Goal: Task Accomplishment & Management: Complete application form

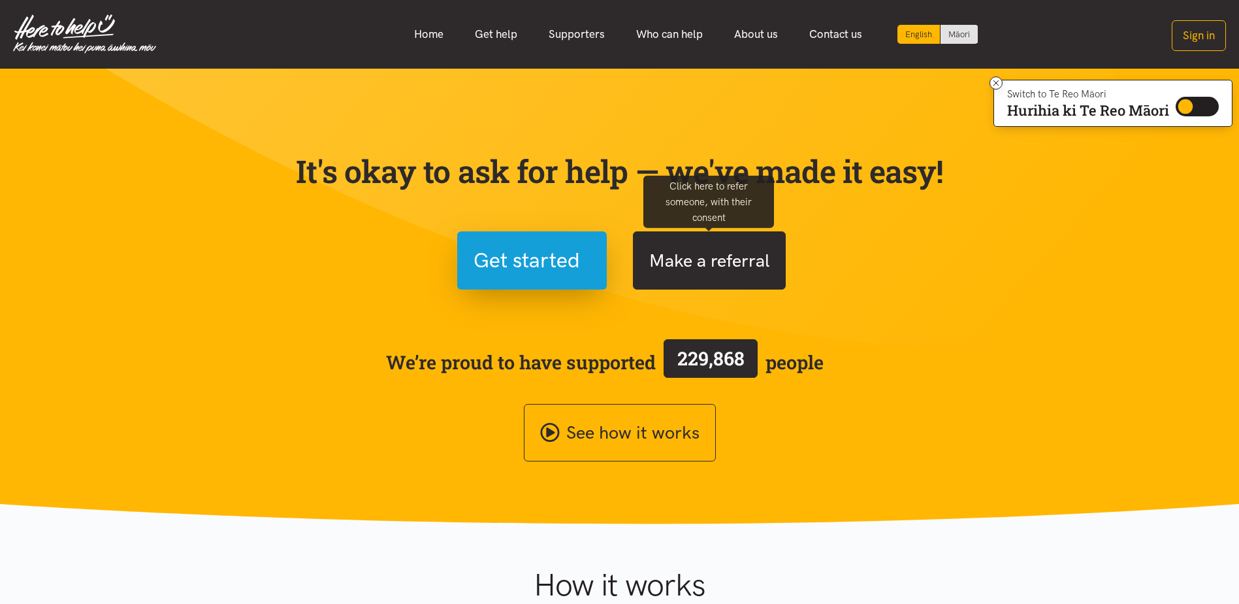
click at [719, 258] on button "Make a referral" at bounding box center [709, 260] width 153 height 58
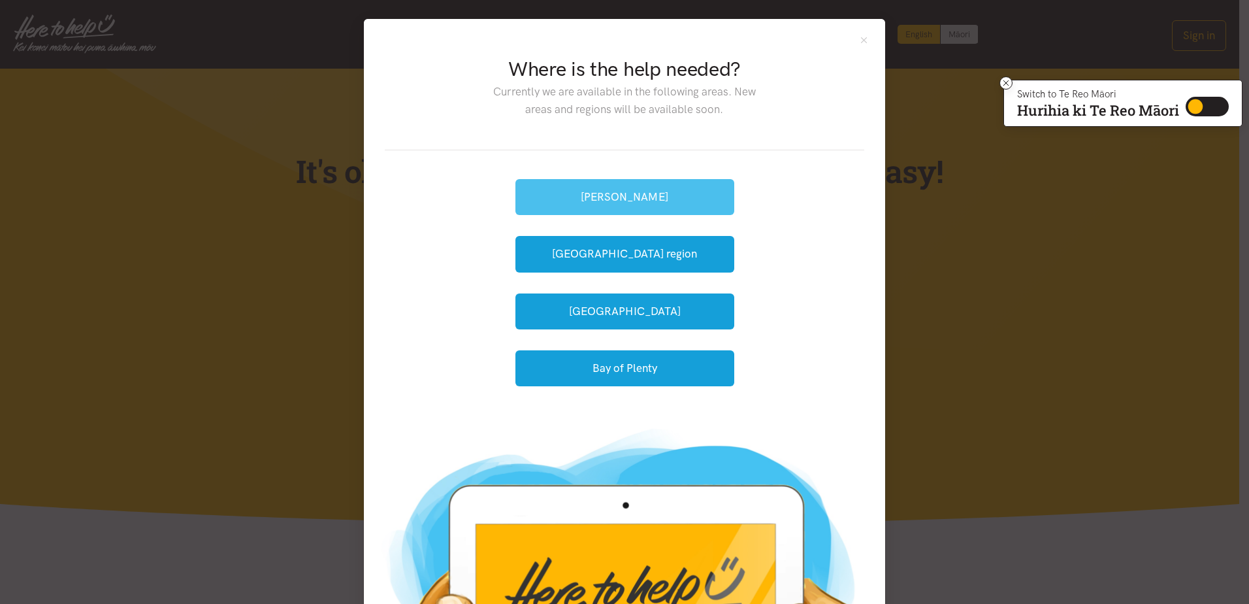
click at [615, 197] on button "[PERSON_NAME]" at bounding box center [624, 197] width 219 height 36
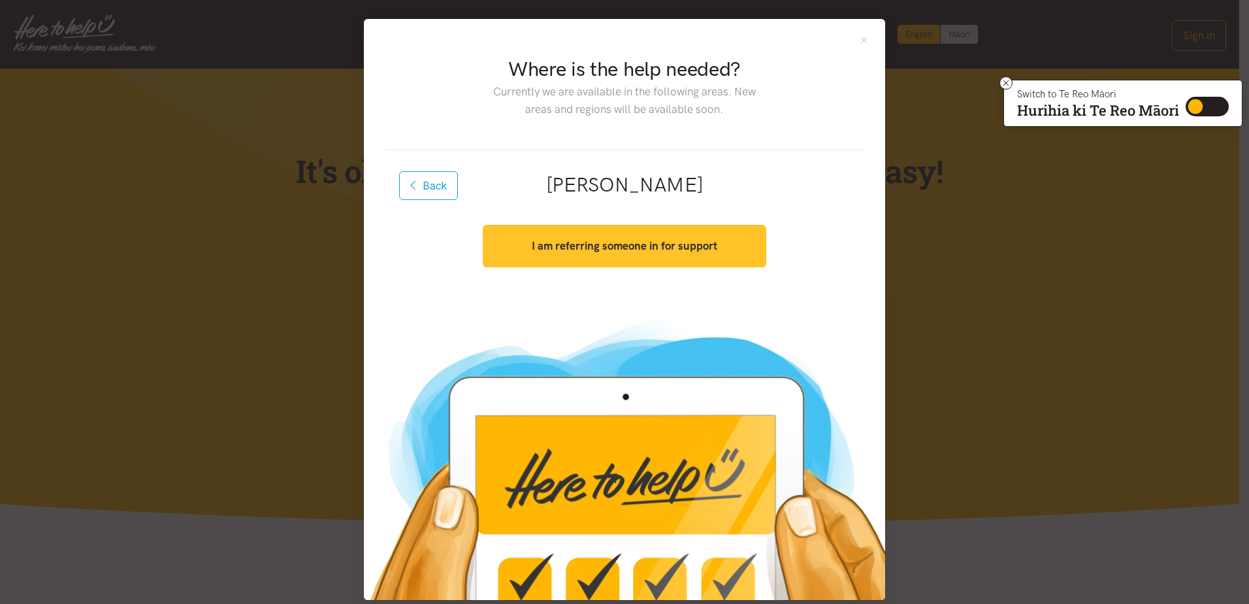
click at [628, 245] on strong "I am referring someone in for support" at bounding box center [625, 245] width 186 height 13
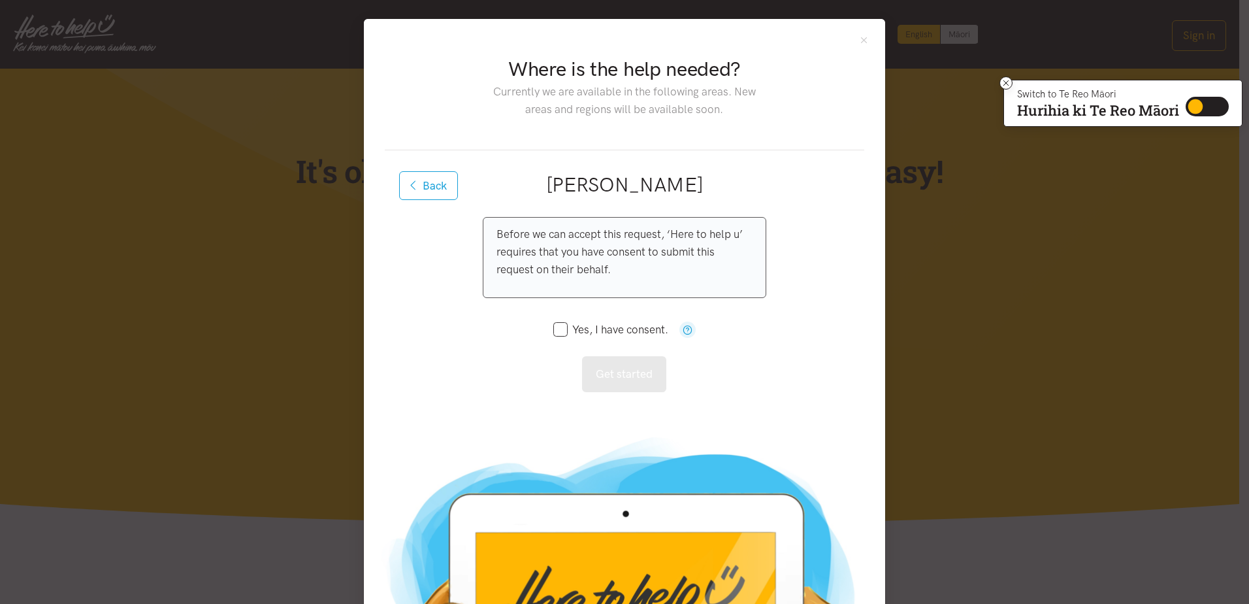
click at [561, 327] on input "Yes, I have consent." at bounding box center [610, 329] width 115 height 11
checkbox input "true"
click at [638, 372] on button "Get started" at bounding box center [624, 374] width 84 height 36
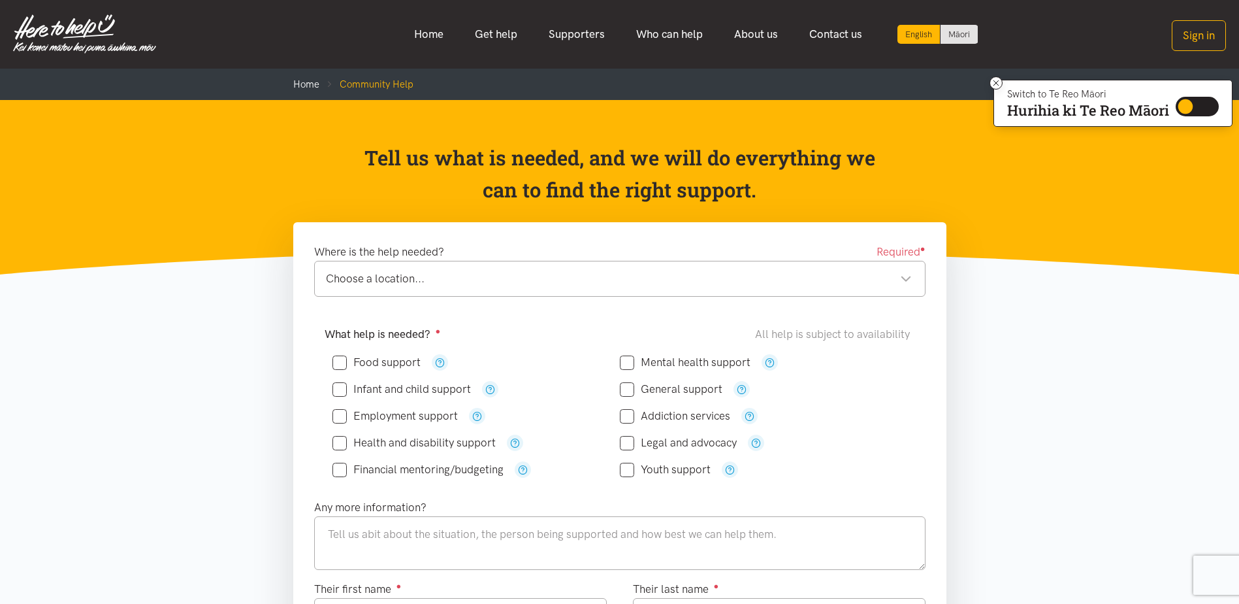
click at [340, 386] on input "Infant and child support" at bounding box center [401, 388] width 138 height 11
checkbox input "true"
click at [627, 362] on input "Mental health support" at bounding box center [685, 362] width 131 height 11
checkbox input "true"
click at [626, 389] on input "General support" at bounding box center [671, 388] width 103 height 11
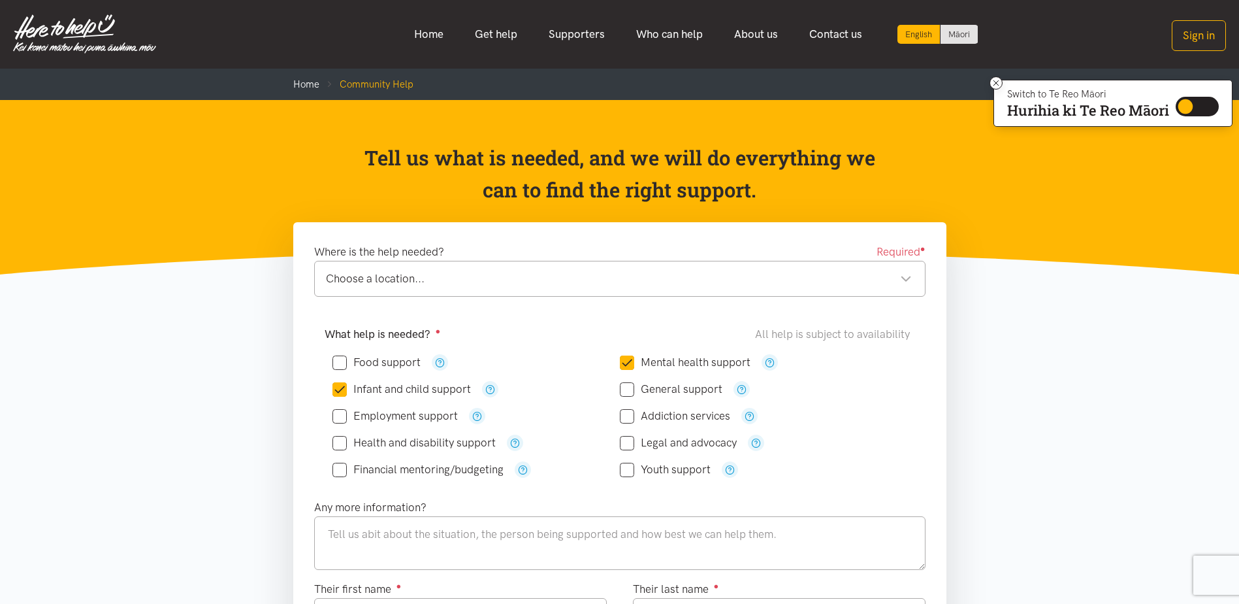
checkbox input "true"
click at [340, 357] on input "Food support" at bounding box center [376, 362] width 88 height 11
checkbox input "true"
click at [327, 531] on textarea at bounding box center [619, 543] width 611 height 54
click at [906, 276] on div "Choose a location..." at bounding box center [619, 279] width 586 height 18
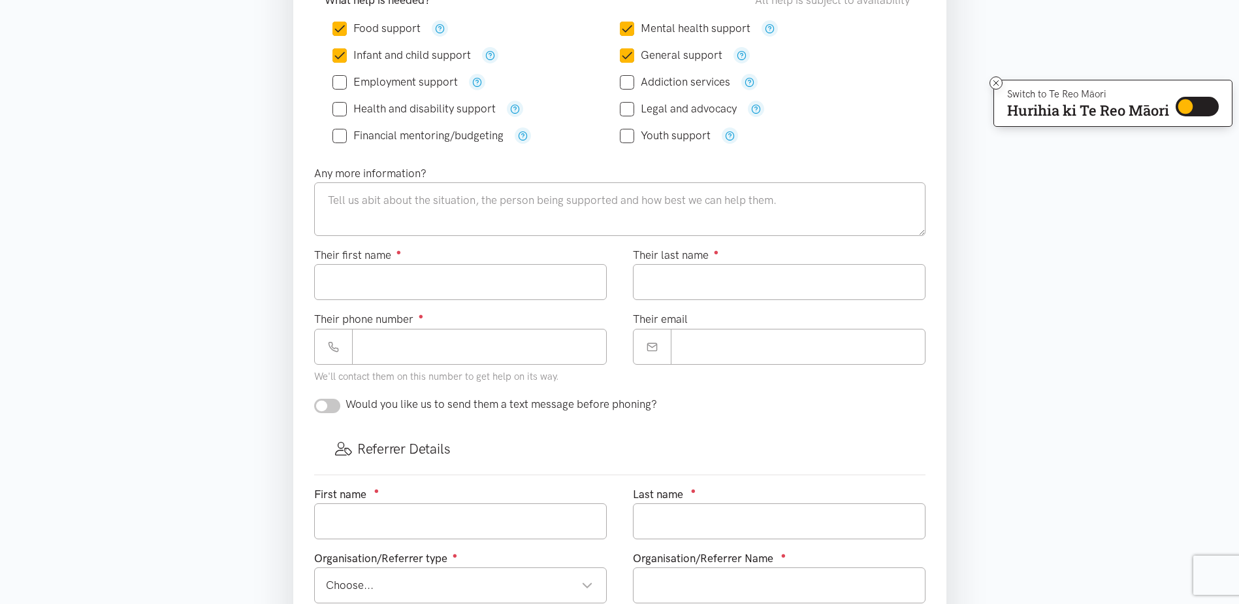
scroll to position [327, 0]
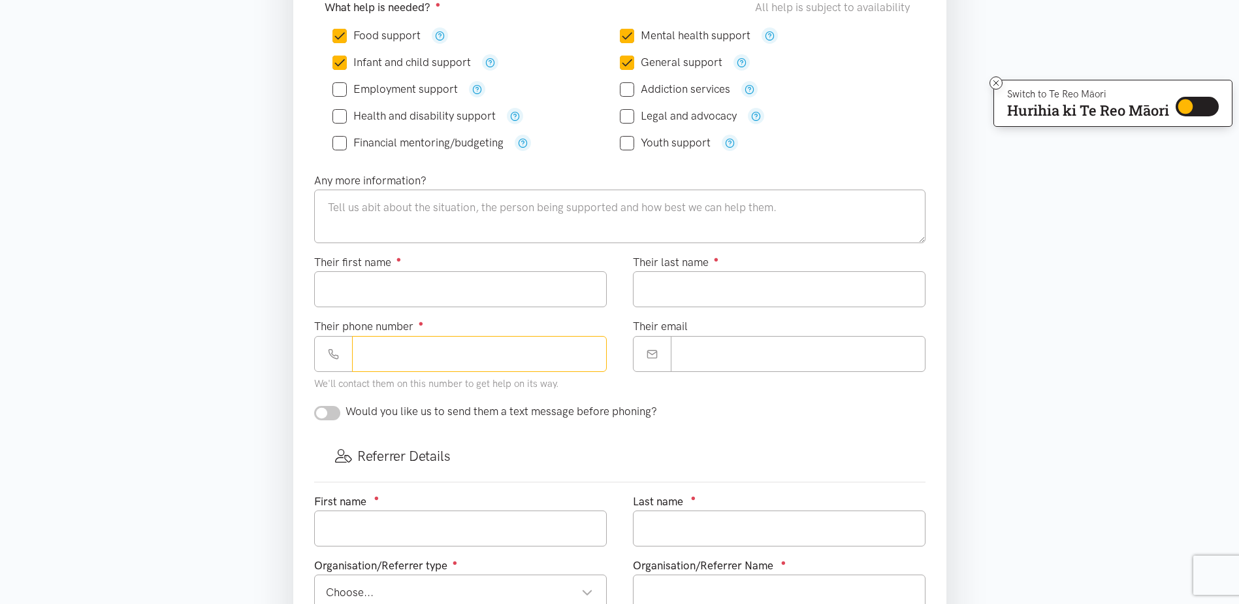
click at [368, 351] on input "Their phone number ●" at bounding box center [479, 354] width 255 height 36
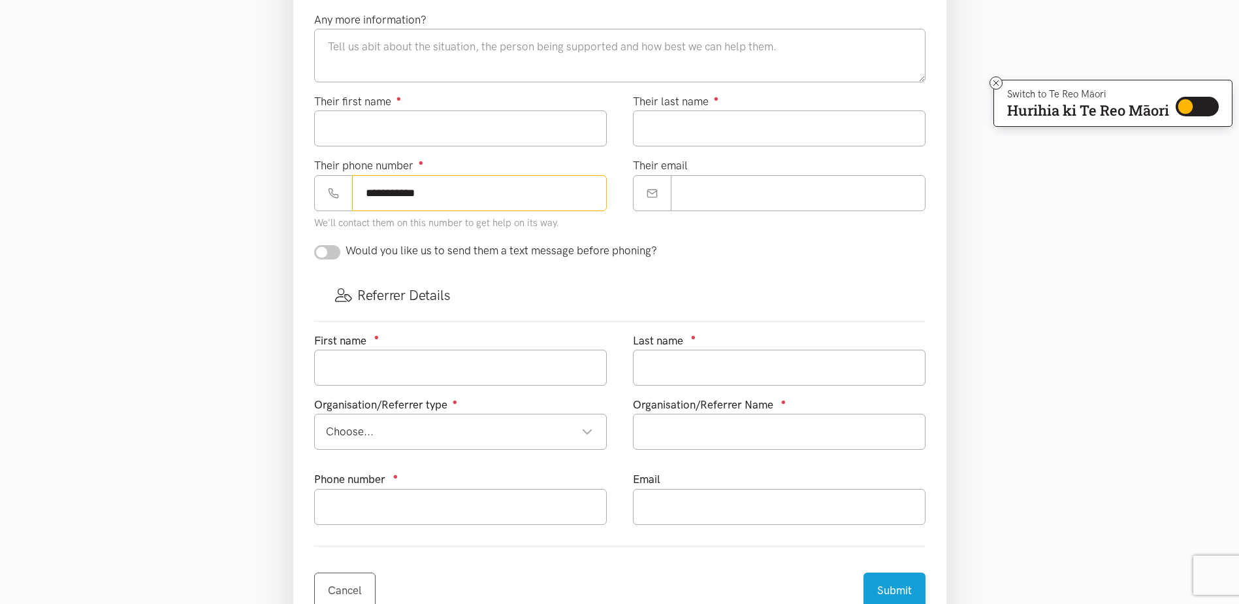
scroll to position [523, 0]
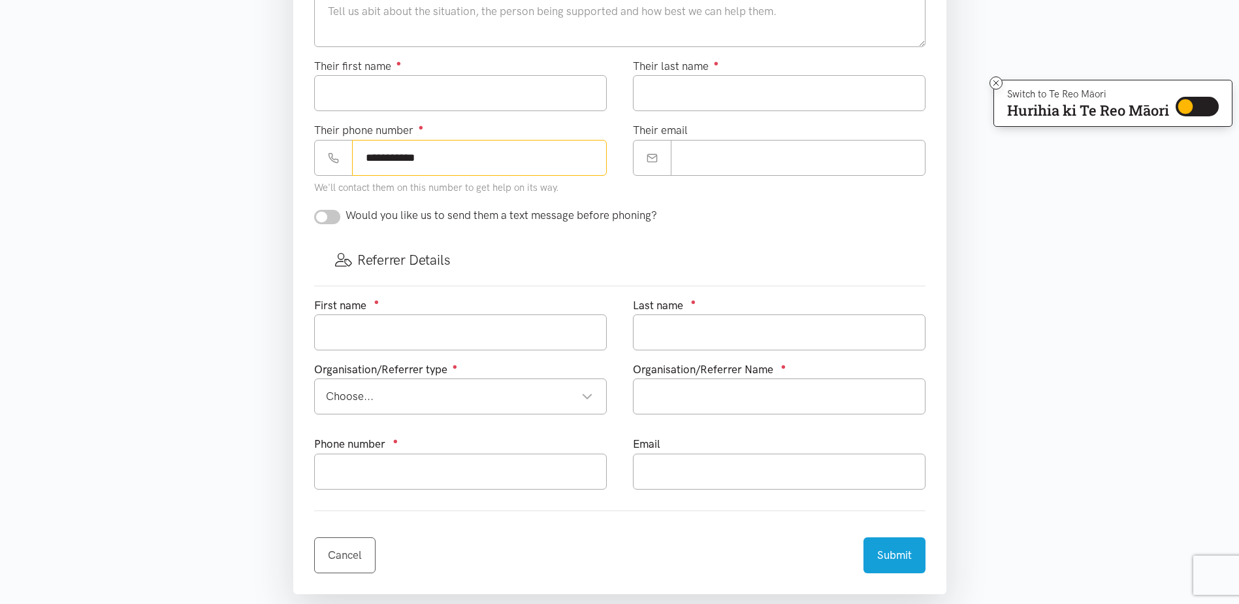
type input "**********"
click at [342, 331] on input "text" at bounding box center [460, 332] width 293 height 36
type input "Tracey"
click at [590, 393] on div "Choose..." at bounding box center [459, 396] width 267 height 18
type input "Gibson"
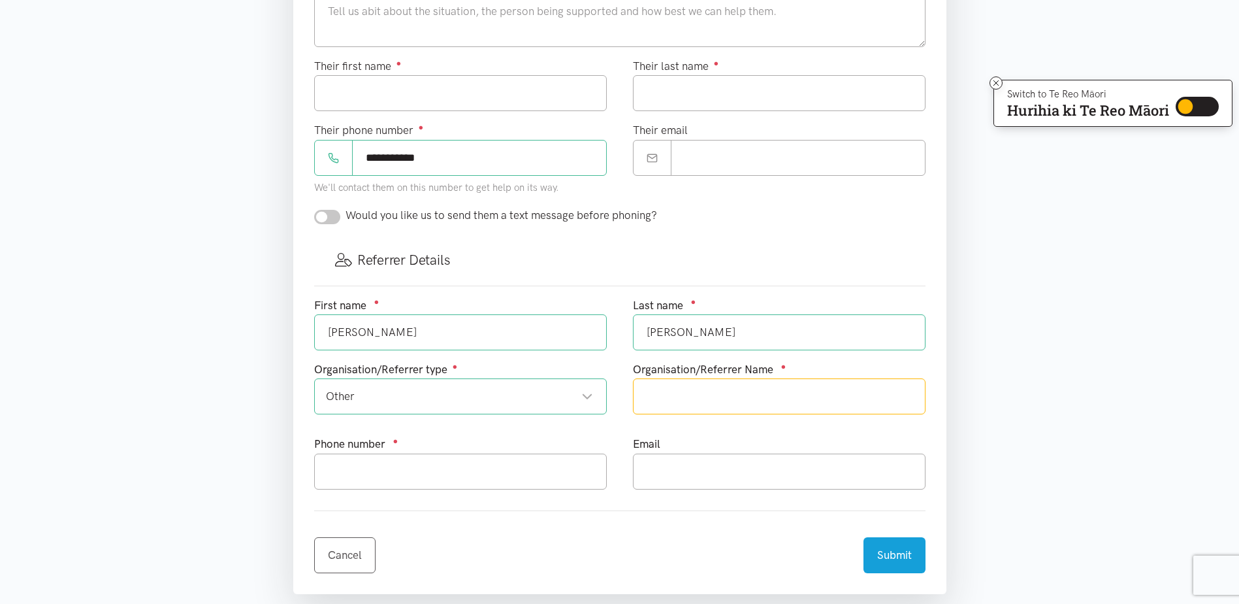
click at [670, 400] on input "text" at bounding box center [779, 396] width 293 height 36
type input "Community Law Waikato"
click at [342, 91] on input "Their first name ●" at bounding box center [460, 93] width 293 height 36
type input "******"
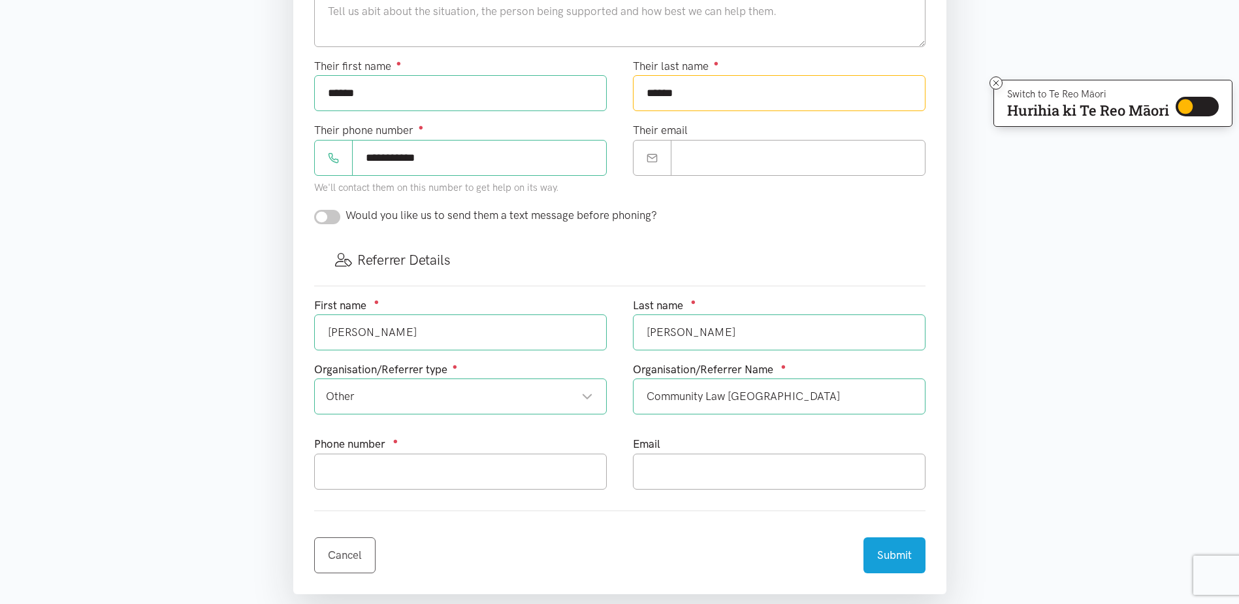
type input "******"
drag, startPoint x: 695, startPoint y: 160, endPoint x: 770, endPoint y: 165, distance: 75.3
click at [695, 159] on input "Their email" at bounding box center [798, 158] width 255 height 36
drag, startPoint x: 624, startPoint y: 256, endPoint x: 626, endPoint y: 244, distance: 12.6
click at [624, 255] on h3 "Referrer Details" at bounding box center [620, 259] width 570 height 19
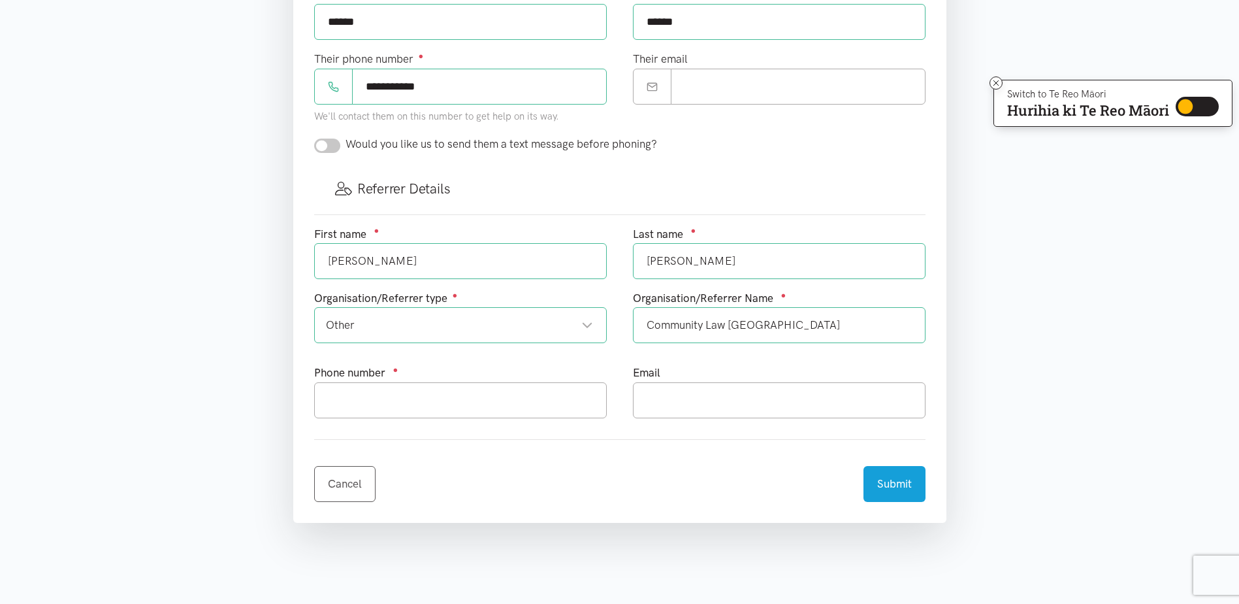
scroll to position [457, 0]
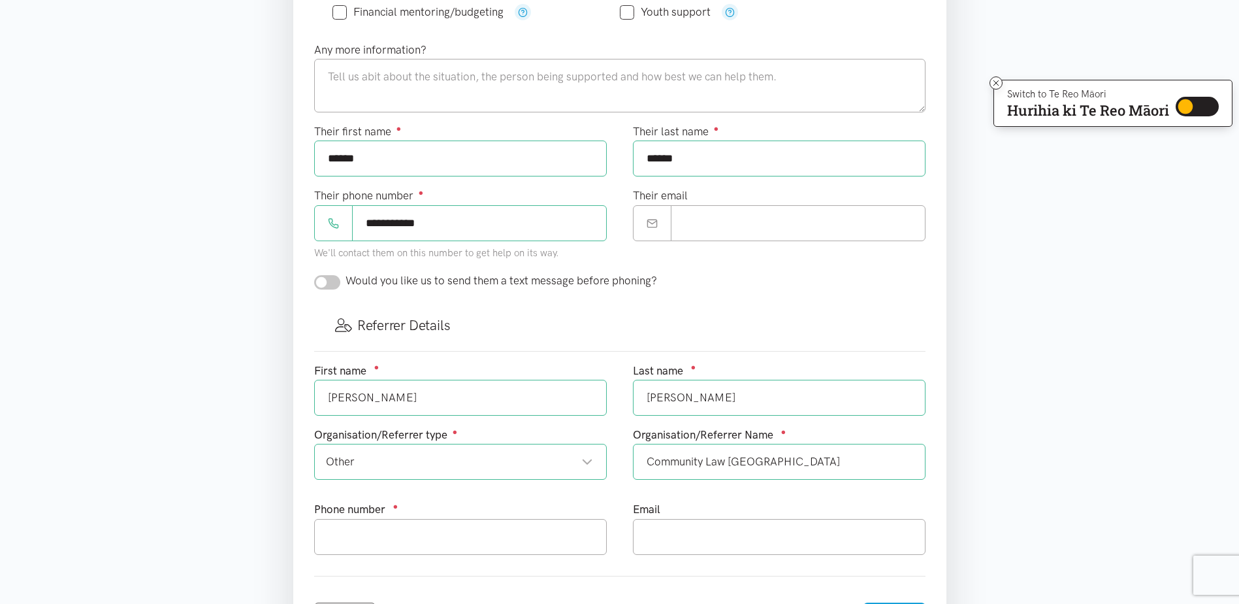
click at [333, 281] on input "checkbox" at bounding box center [327, 282] width 26 height 14
checkbox input "true"
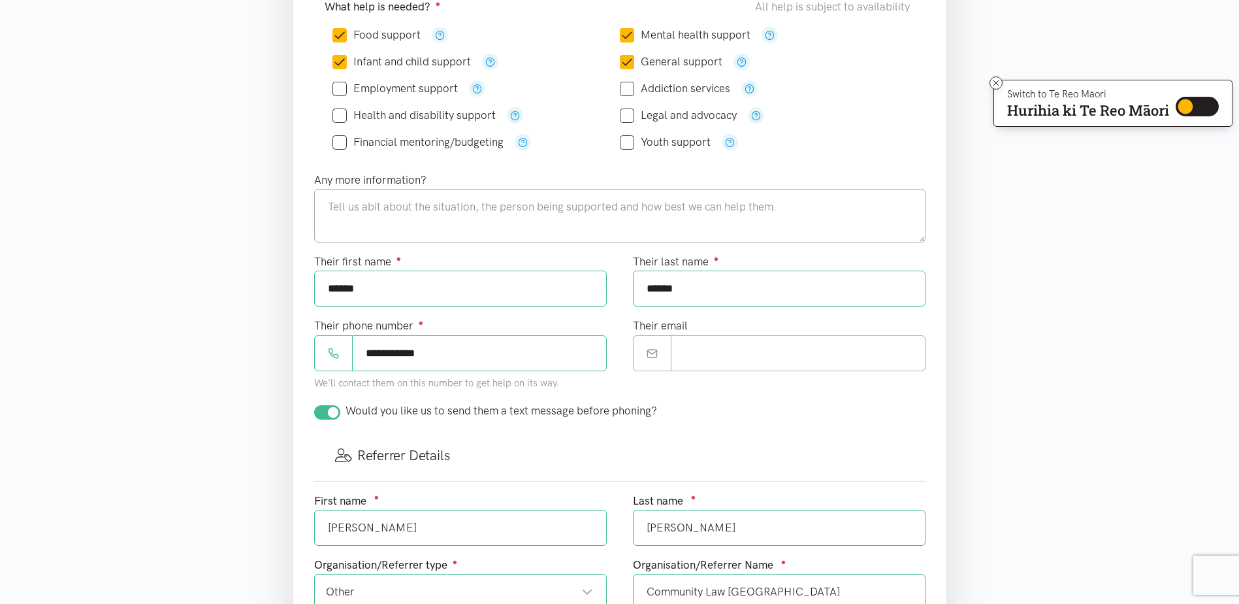
scroll to position [327, 0]
click at [329, 205] on textarea at bounding box center [619, 216] width 611 height 54
click at [329, 204] on textarea at bounding box center [619, 216] width 611 height 54
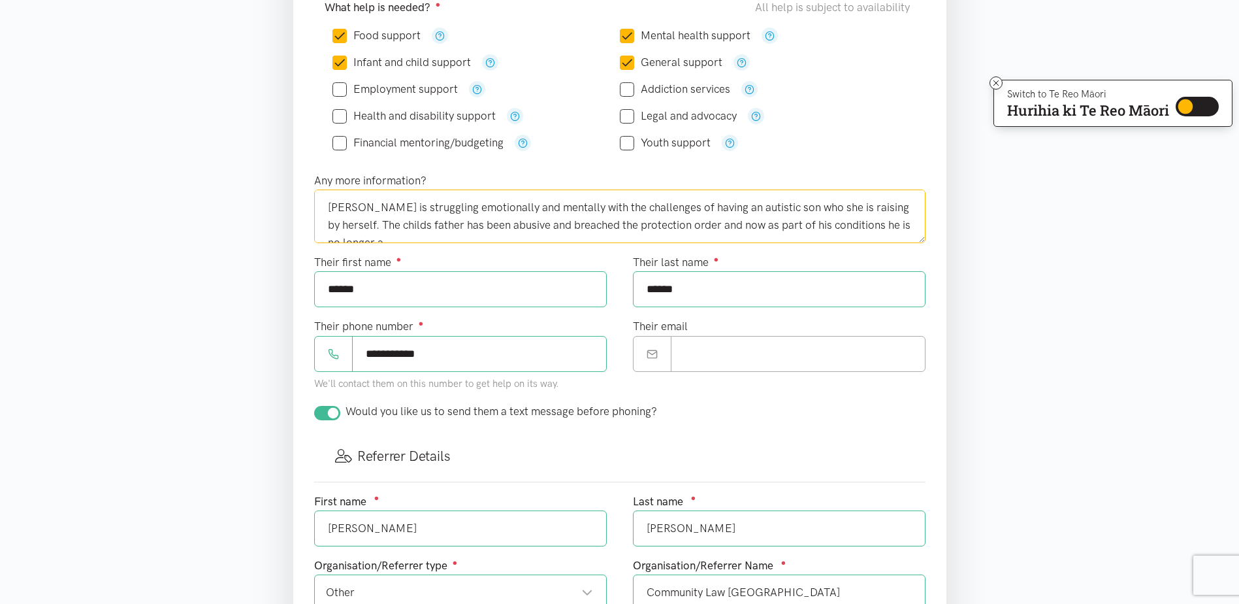
scroll to position [7, 0]
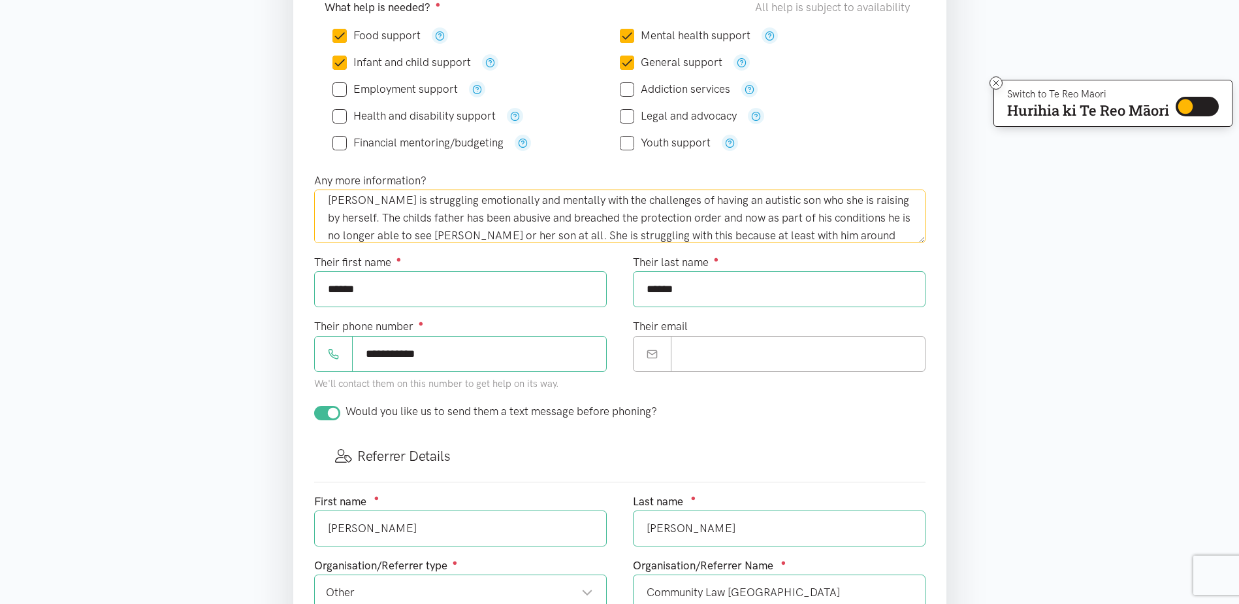
click at [848, 232] on textarea "Serena is struggling emotionally and mentally with the challenges of having an …" at bounding box center [619, 216] width 611 height 54
click at [515, 233] on textarea "Serena is struggling emotionally and mentally with the challenges of having an …" at bounding box center [619, 216] width 611 height 54
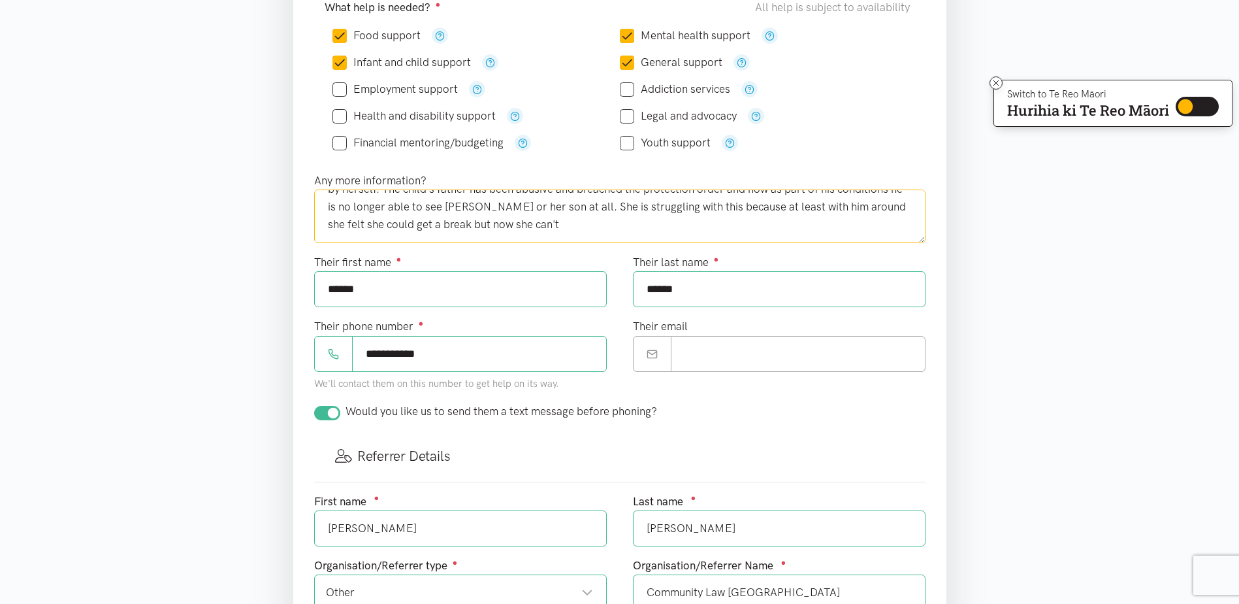
drag, startPoint x: 514, startPoint y: 234, endPoint x: 478, endPoint y: 225, distance: 37.2
click at [478, 225] on textarea "Serena is struggling emotionally and mentally with the challenges of having an …" at bounding box center [619, 216] width 611 height 54
click at [834, 225] on textarea "Serena is struggling emotionally and mentally with the challenges of having an …" at bounding box center [619, 216] width 611 height 54
click at [632, 234] on textarea "Serena is struggling emotionally and mentally with the challenges of having an …" at bounding box center [619, 216] width 611 height 54
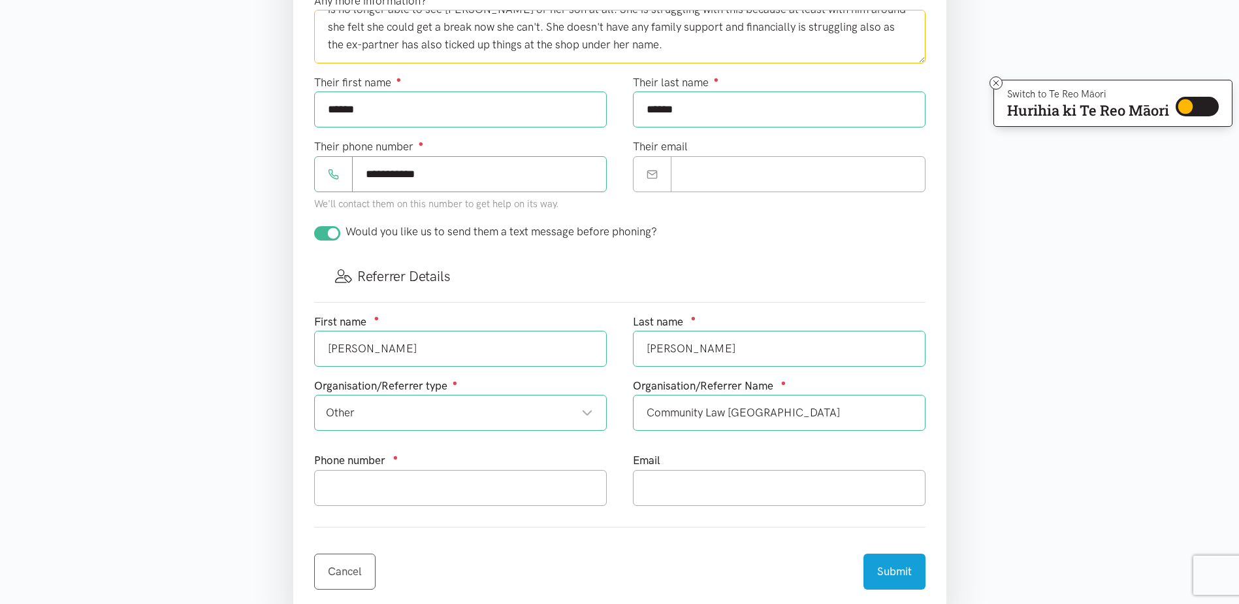
scroll to position [523, 0]
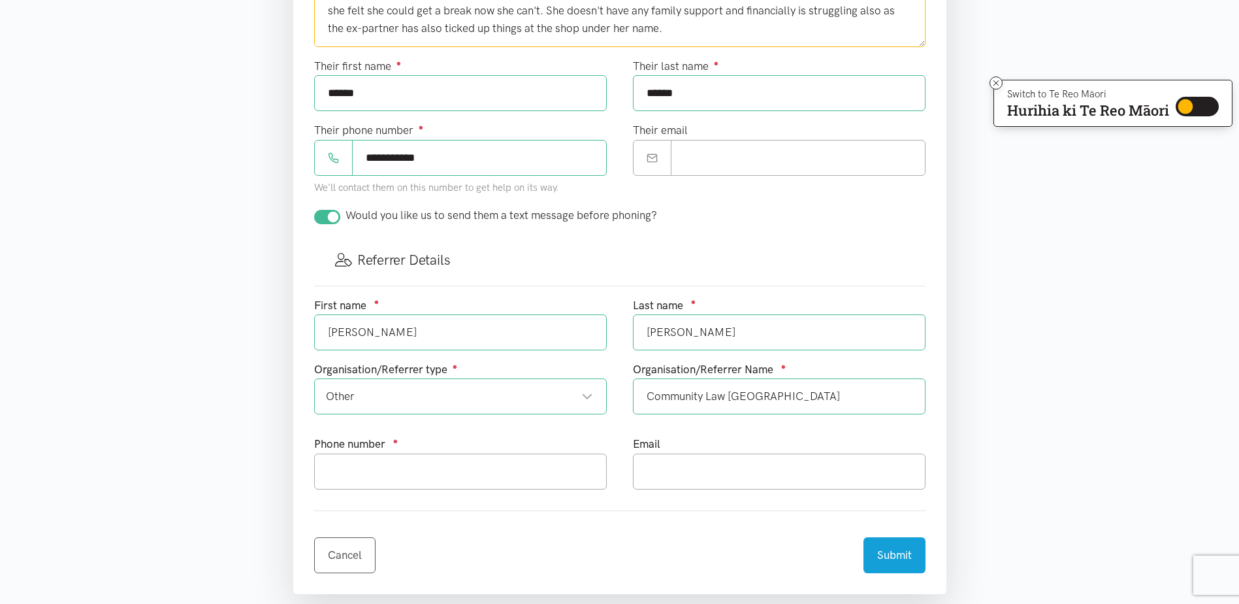
type textarea "Serena is struggling emotionally and mentally with the challenges of having an …"
click at [353, 473] on input "text" at bounding box center [460, 471] width 293 height 36
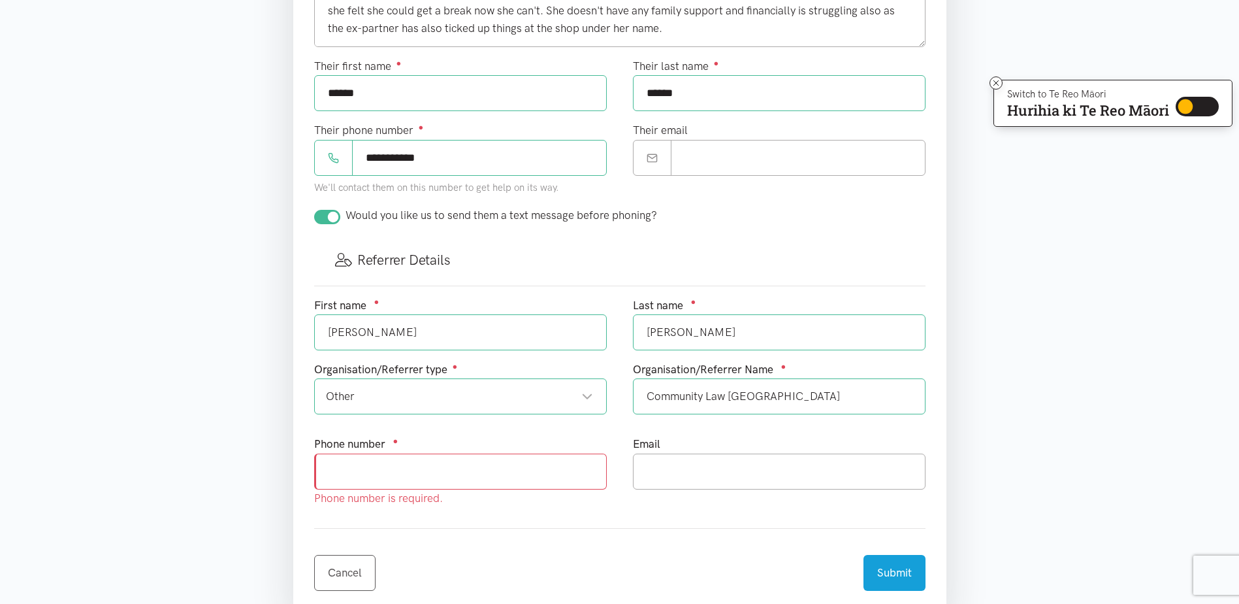
click at [336, 476] on input "text" at bounding box center [460, 471] width 293 height 36
type input "078390770"
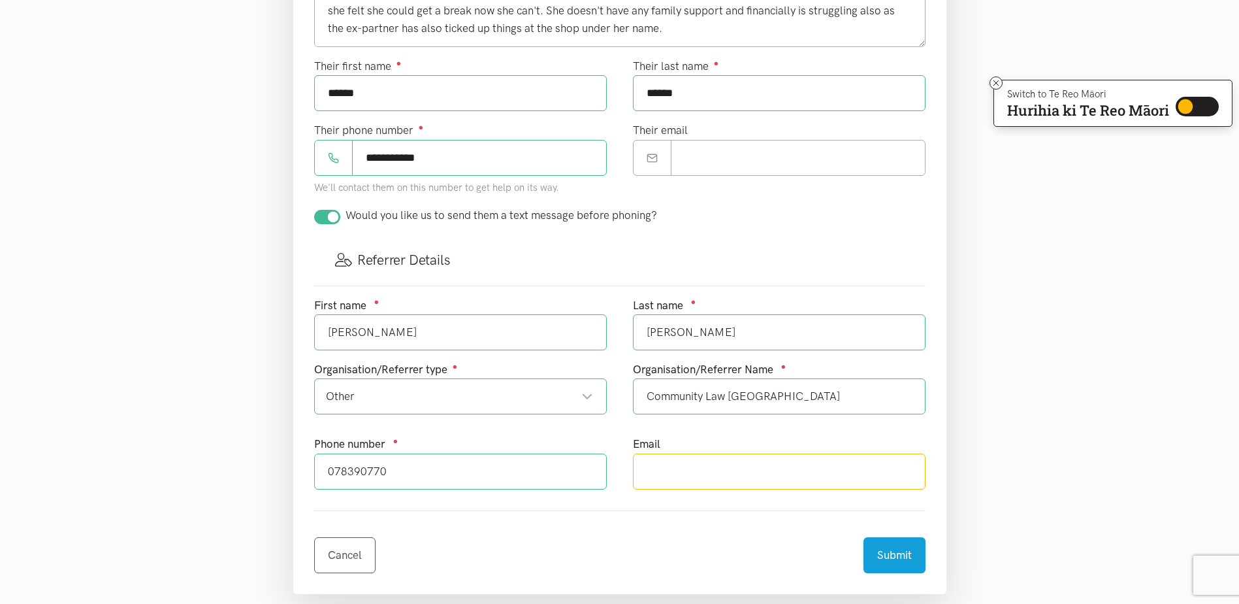
click at [659, 466] on input "text" at bounding box center [779, 471] width 293 height 36
type input "tracey@clwaikato.org.nz"
click at [620, 536] on div "Cancel Submit" at bounding box center [619, 547] width 611 height 52
click at [412, 97] on input "******" at bounding box center [460, 93] width 293 height 36
click at [718, 91] on input "******" at bounding box center [779, 93] width 293 height 36
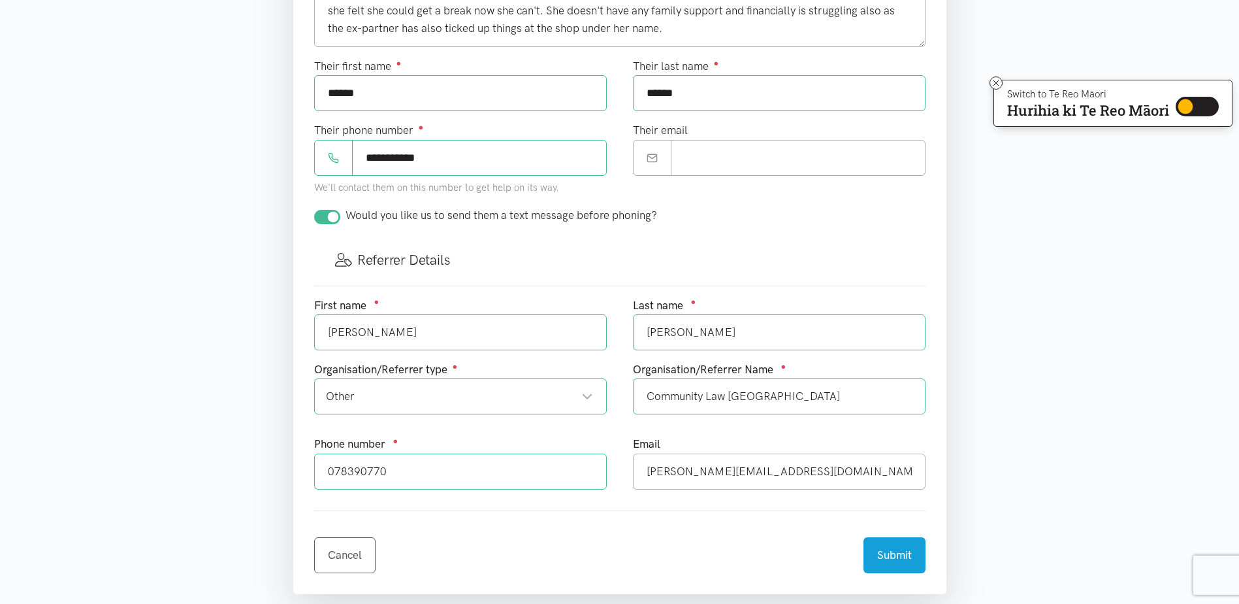
click at [477, 151] on input "**********" at bounding box center [479, 158] width 255 height 36
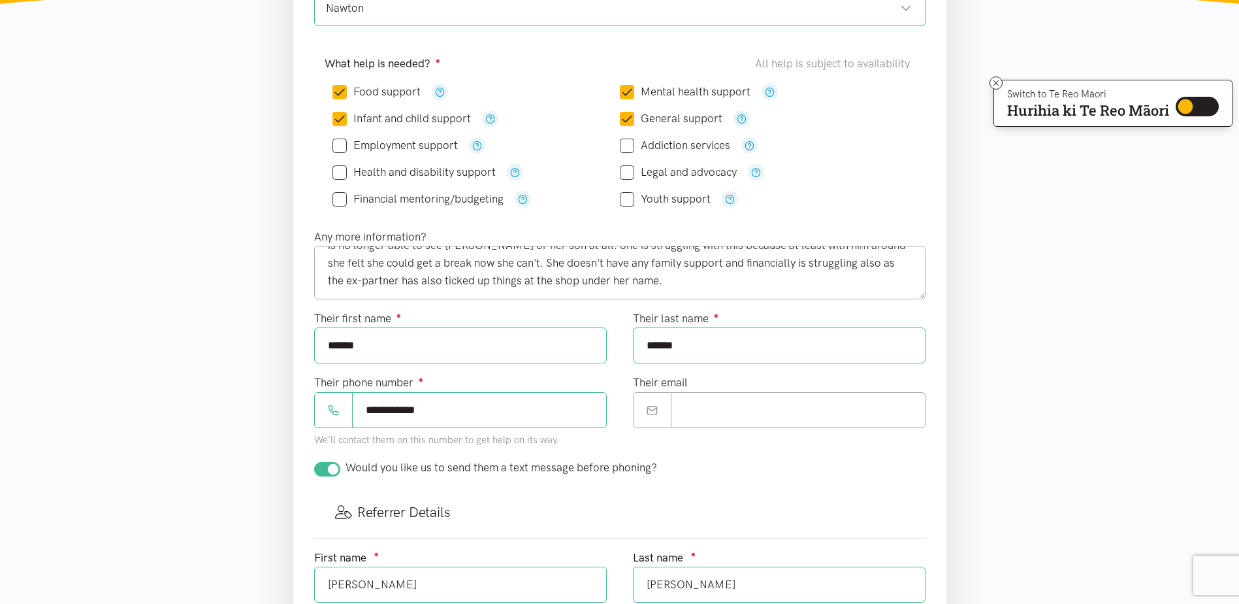
scroll to position [261, 0]
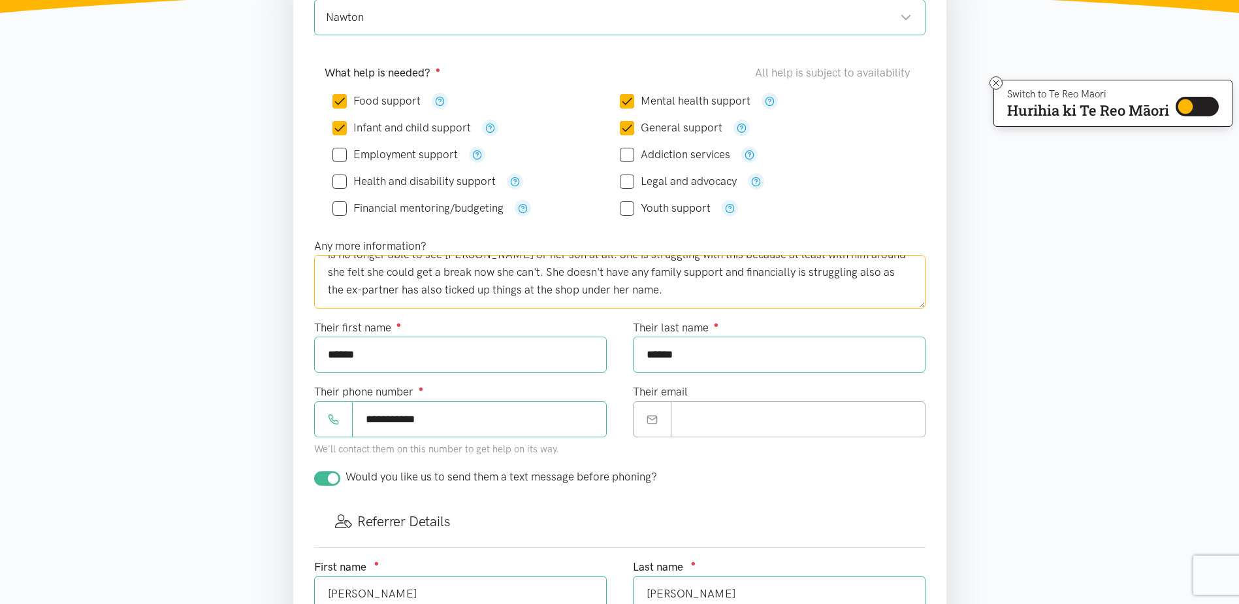
click at [826, 272] on textarea "Serena is struggling emotionally and mentally with the challenges of having an …" at bounding box center [619, 282] width 611 height 54
click at [600, 289] on textarea "Serena is struggling emotionally and mentally with the challenges of having an …" at bounding box center [619, 282] width 611 height 54
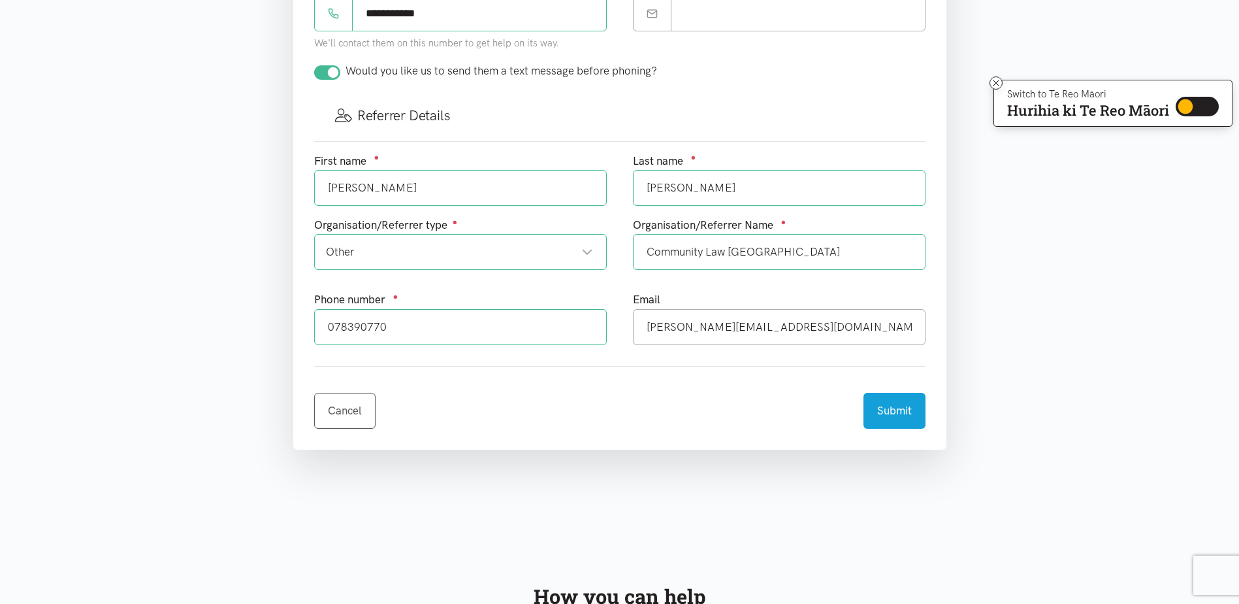
scroll to position [849, 0]
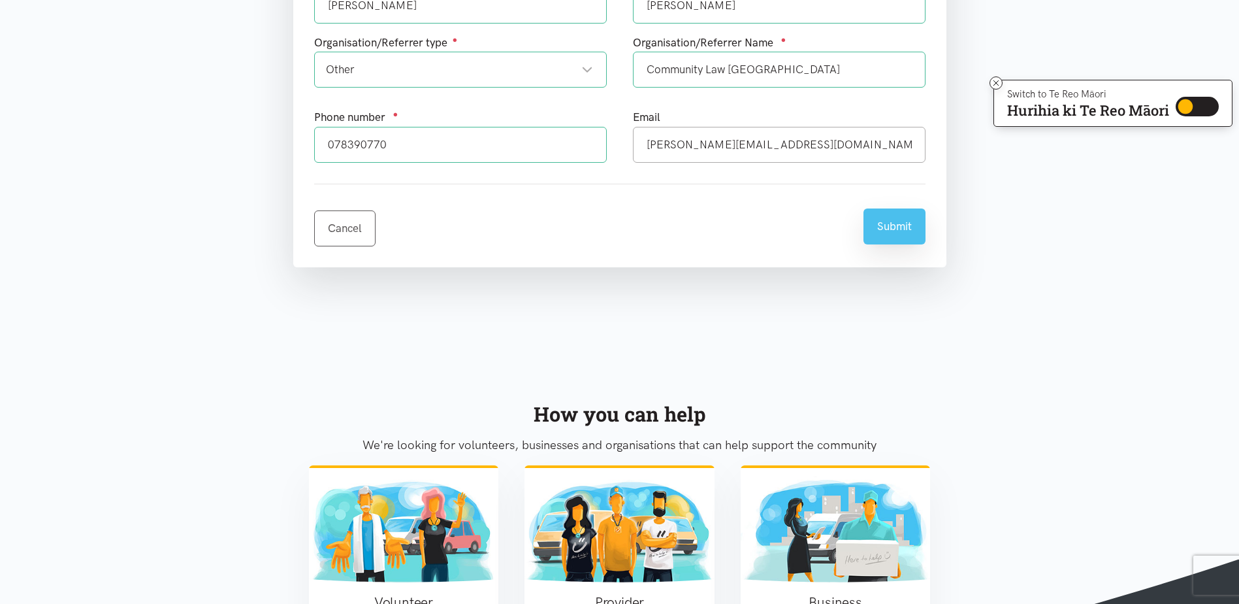
type textarea "Serena is struggling emotionally and mentally with the challenges of having an …"
click at [888, 224] on button "Submit" at bounding box center [895, 226] width 62 height 36
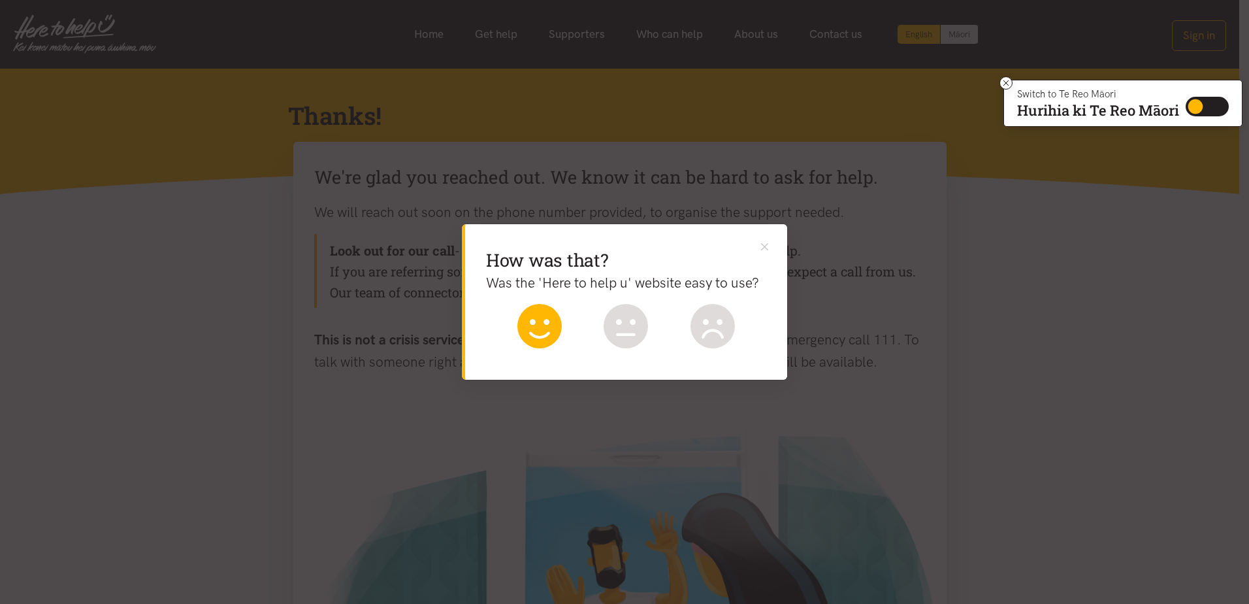
click at [549, 330] on icon at bounding box center [539, 326] width 44 height 44
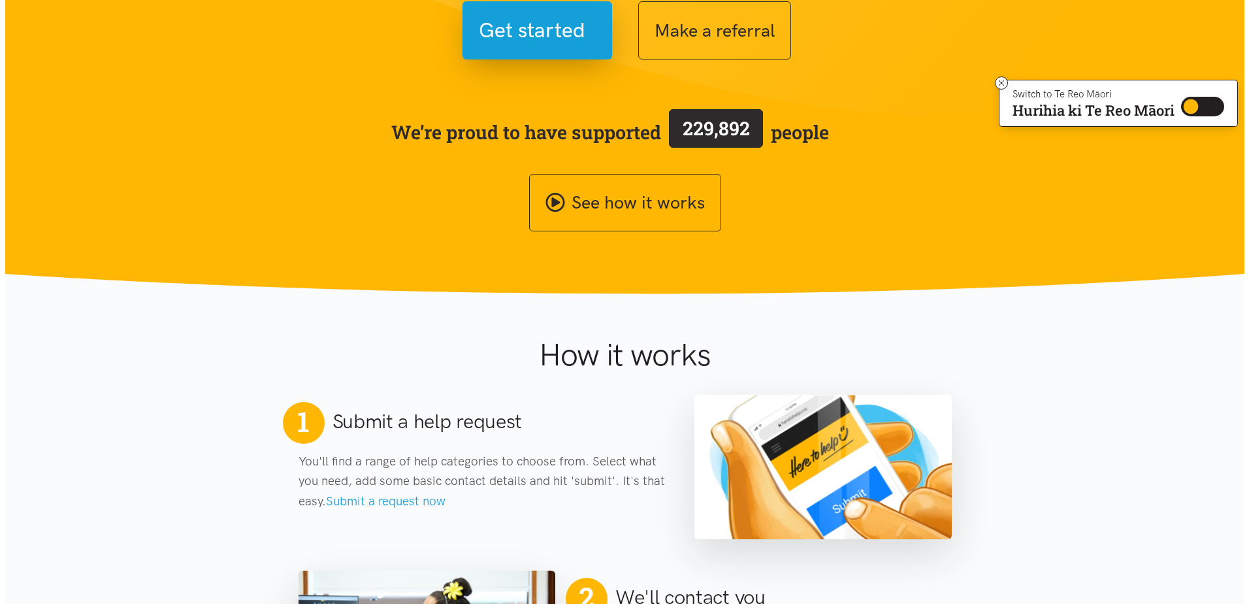
scroll to position [261, 0]
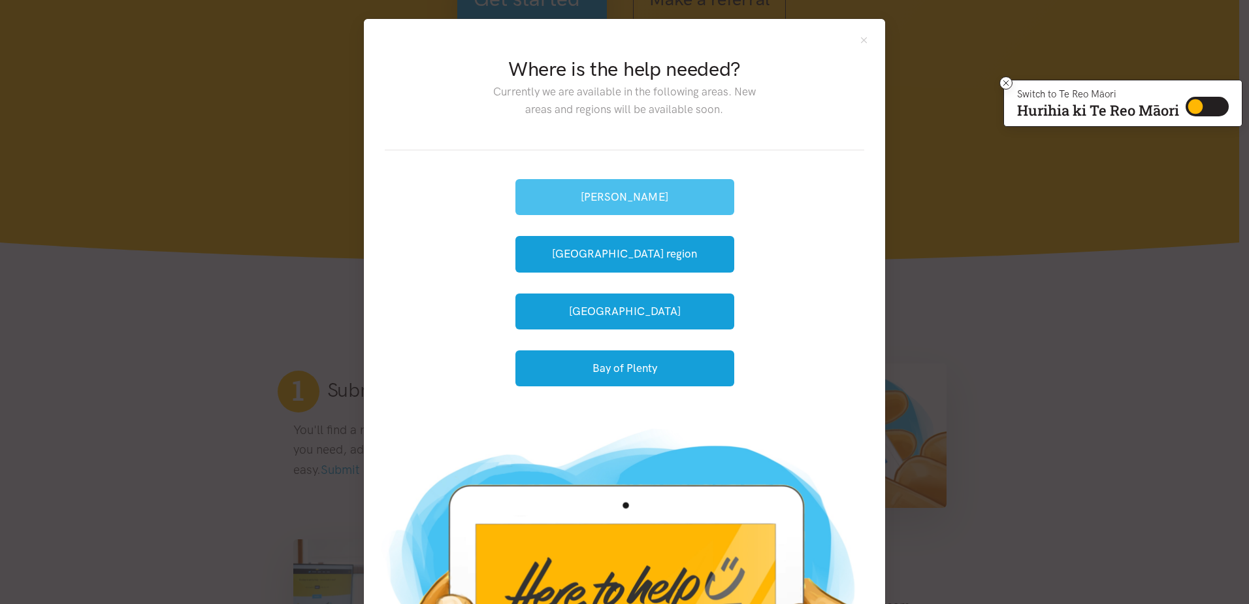
click at [634, 199] on button "[PERSON_NAME]" at bounding box center [624, 197] width 219 height 36
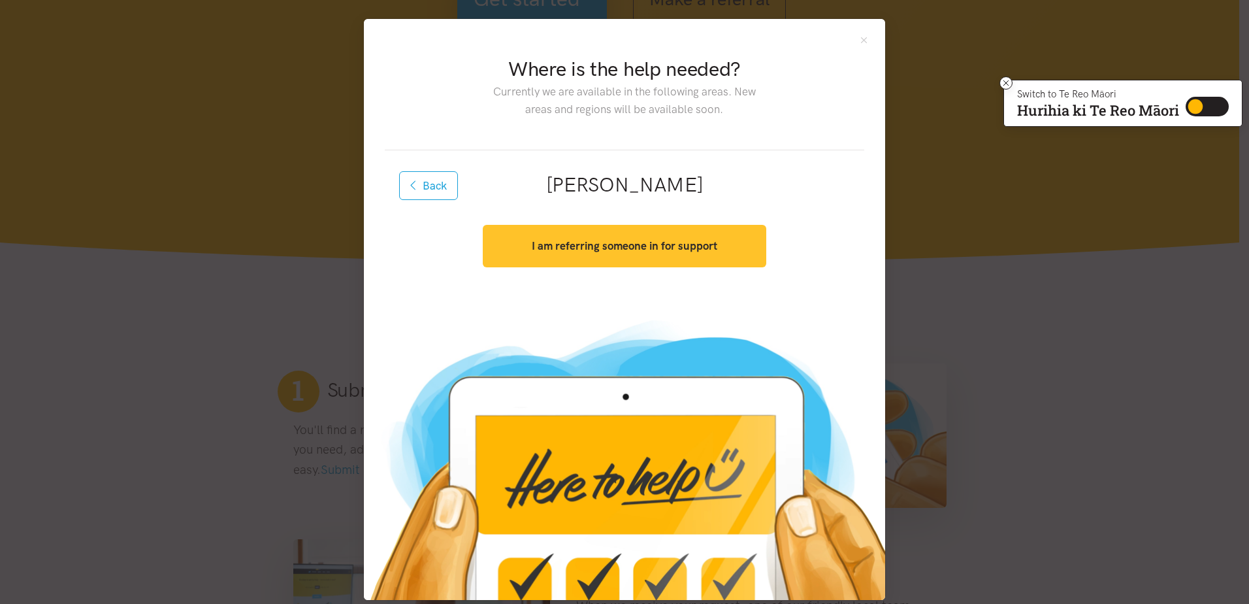
click at [613, 250] on strong "I am referring someone in for support" at bounding box center [625, 245] width 186 height 13
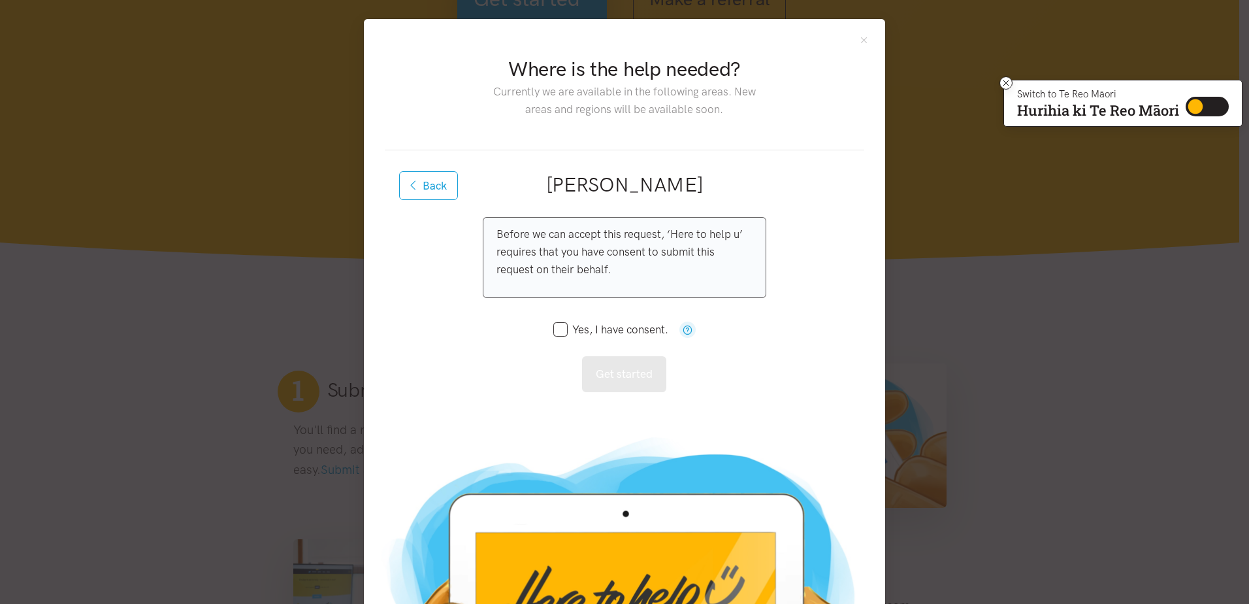
click at [558, 327] on input "Yes, I have consent." at bounding box center [610, 329] width 115 height 11
checkbox input "true"
click at [624, 375] on button "Get started" at bounding box center [624, 374] width 84 height 36
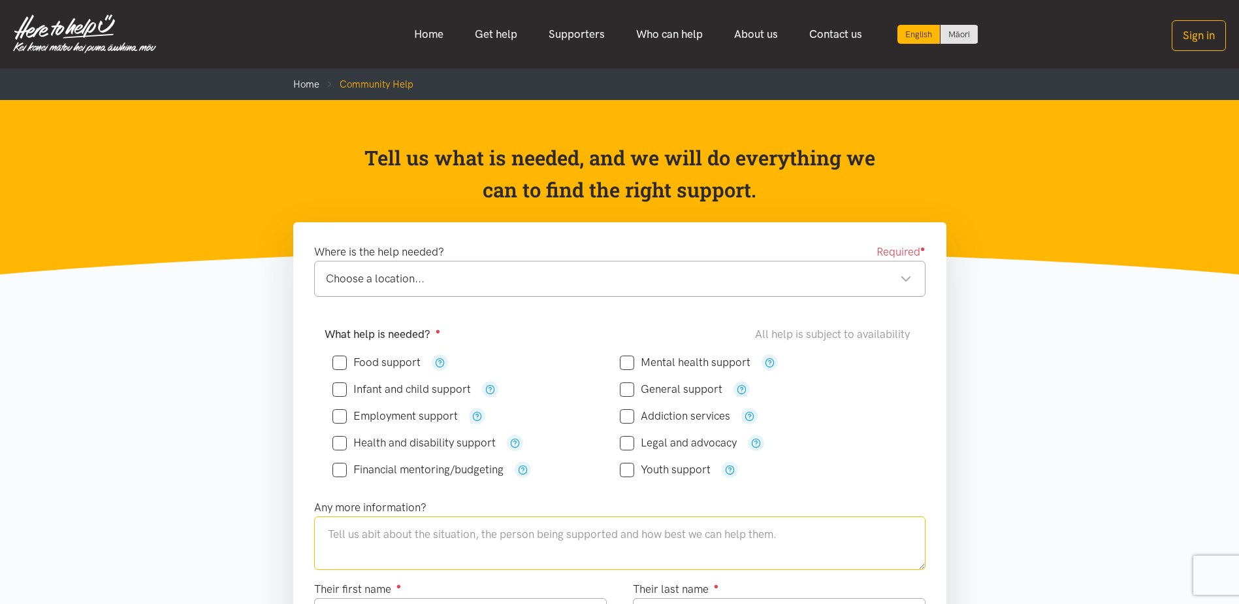
click at [351, 547] on textarea at bounding box center [619, 543] width 611 height 54
